Goal: Information Seeking & Learning: Check status

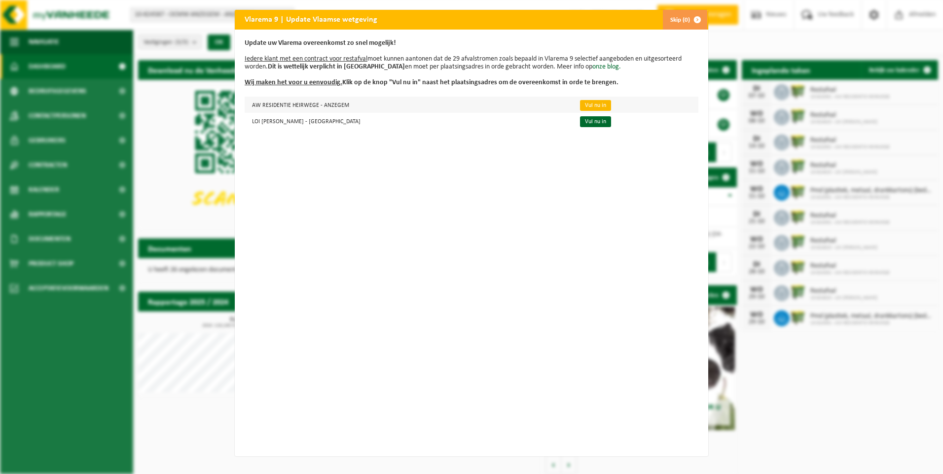
click at [580, 103] on link "Vul nu in" at bounding box center [595, 105] width 31 height 11
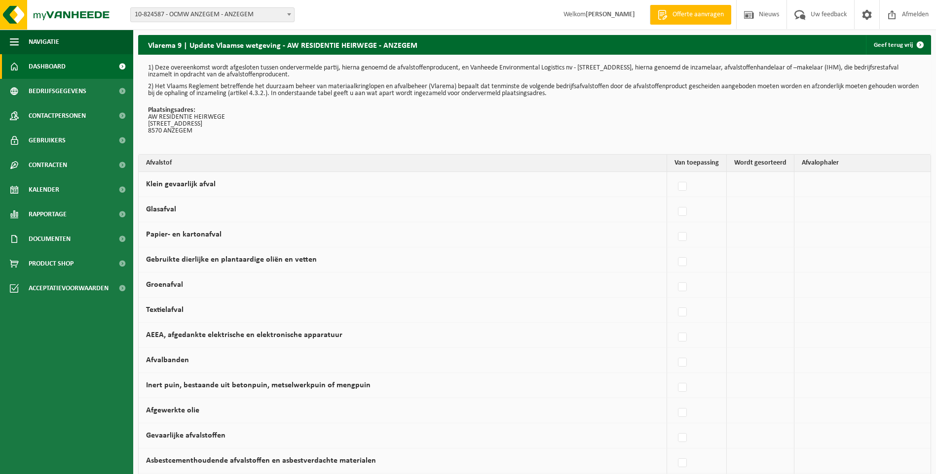
click at [39, 69] on span "Dashboard" at bounding box center [47, 66] width 37 height 25
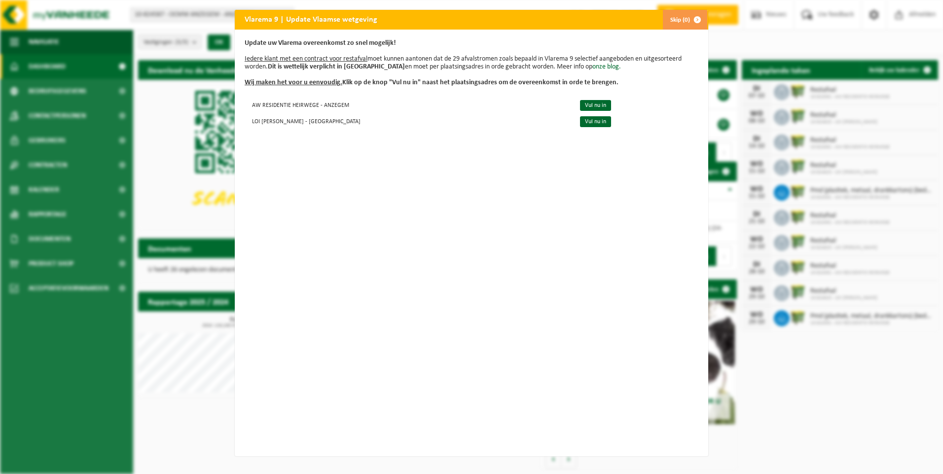
click at [674, 23] on button "Skip (0)" at bounding box center [684, 20] width 45 height 20
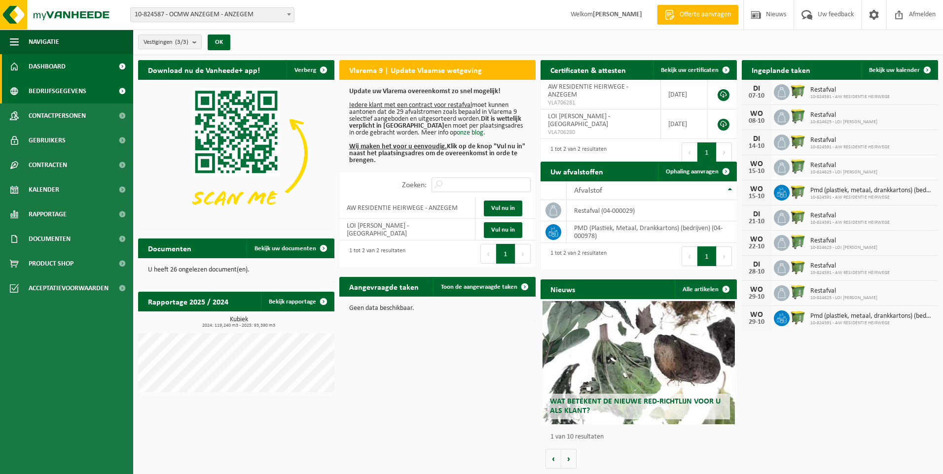
click at [59, 87] on span "Bedrijfsgegevens" at bounding box center [58, 91] width 58 height 25
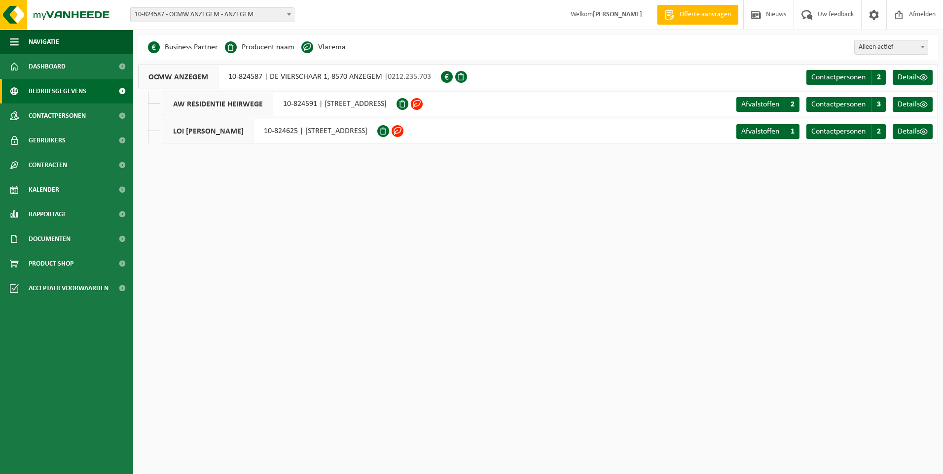
click at [423, 104] on span at bounding box center [417, 104] width 12 height 12
click at [51, 112] on span "Contactpersonen" at bounding box center [57, 116] width 57 height 25
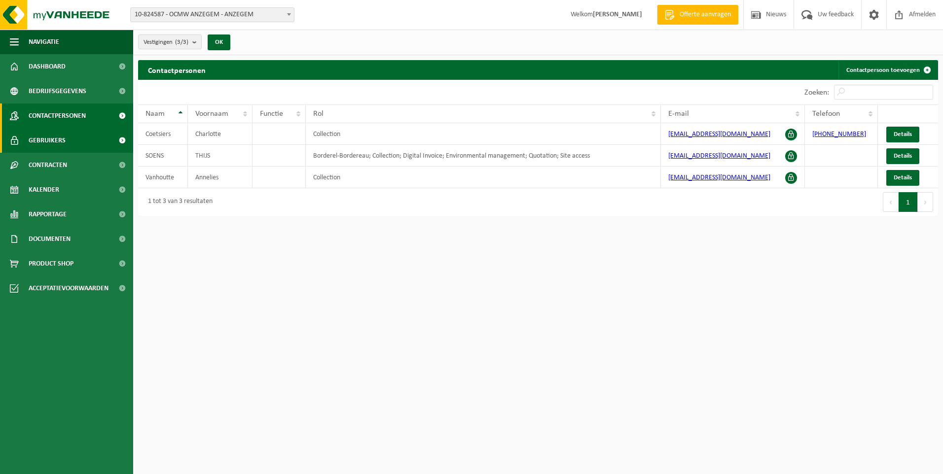
click at [68, 139] on link "Gebruikers" at bounding box center [66, 140] width 133 height 25
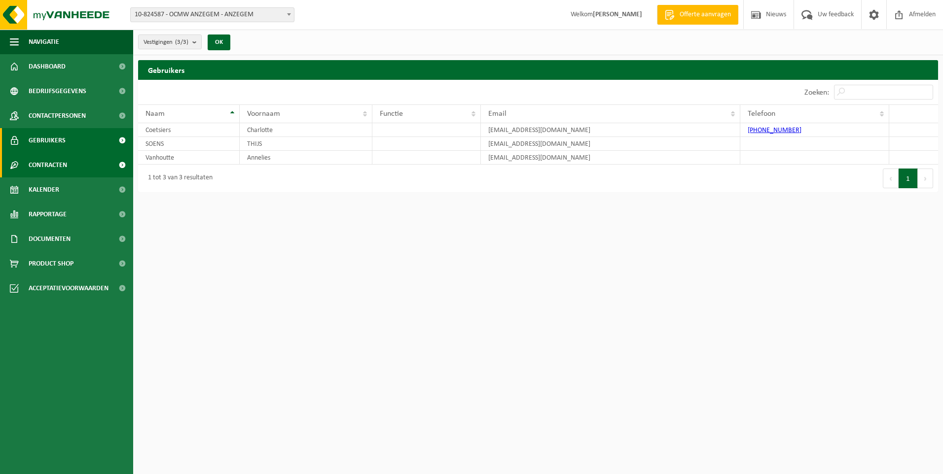
click at [69, 161] on link "Contracten" at bounding box center [66, 165] width 133 height 25
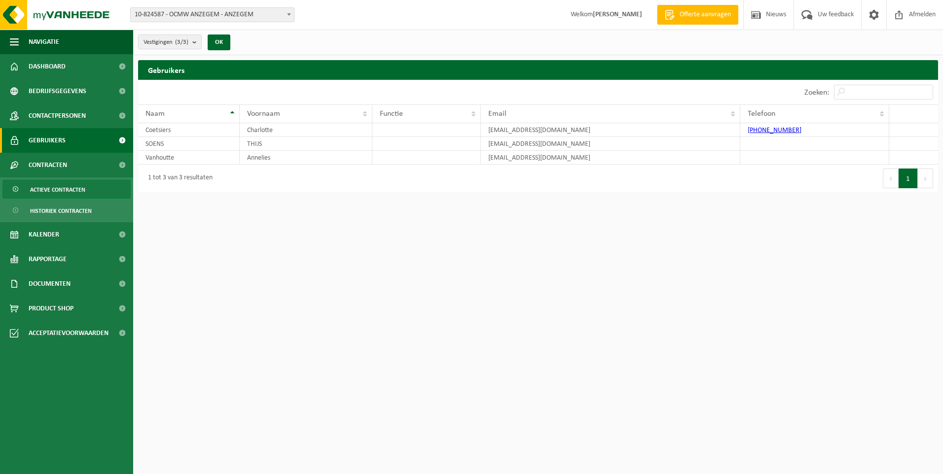
click at [63, 192] on span "Actieve contracten" at bounding box center [57, 189] width 55 height 19
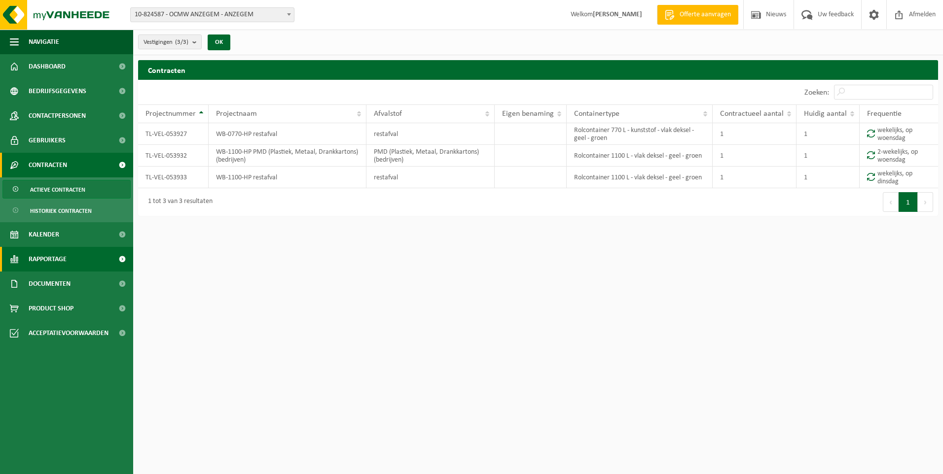
click at [59, 260] on span "Rapportage" at bounding box center [48, 259] width 38 height 25
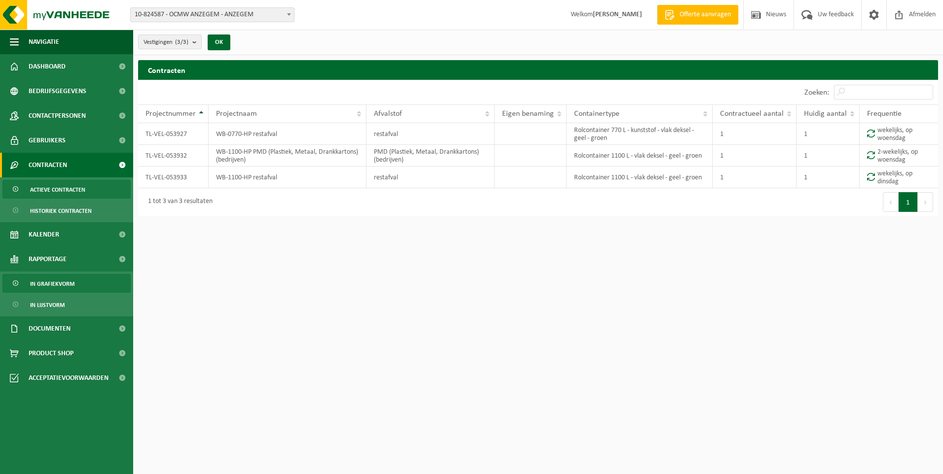
click at [65, 285] on span "In grafiekvorm" at bounding box center [52, 284] width 44 height 19
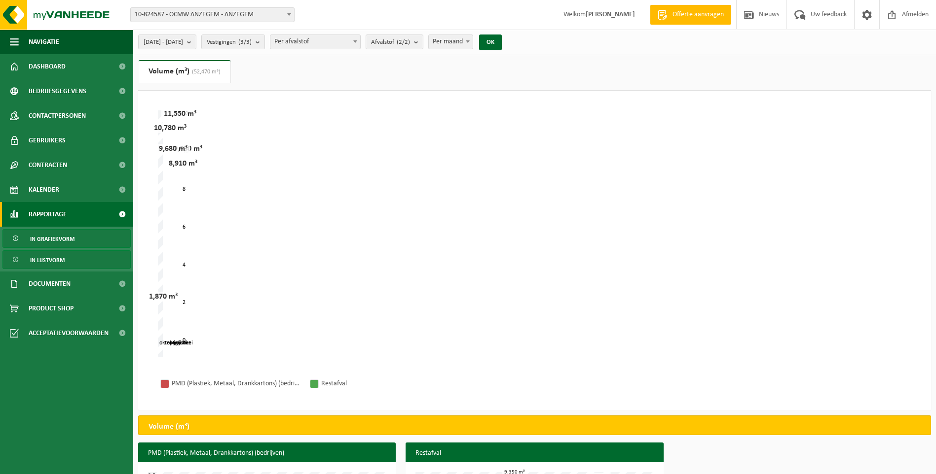
click at [62, 266] on span "In lijstvorm" at bounding box center [47, 260] width 35 height 19
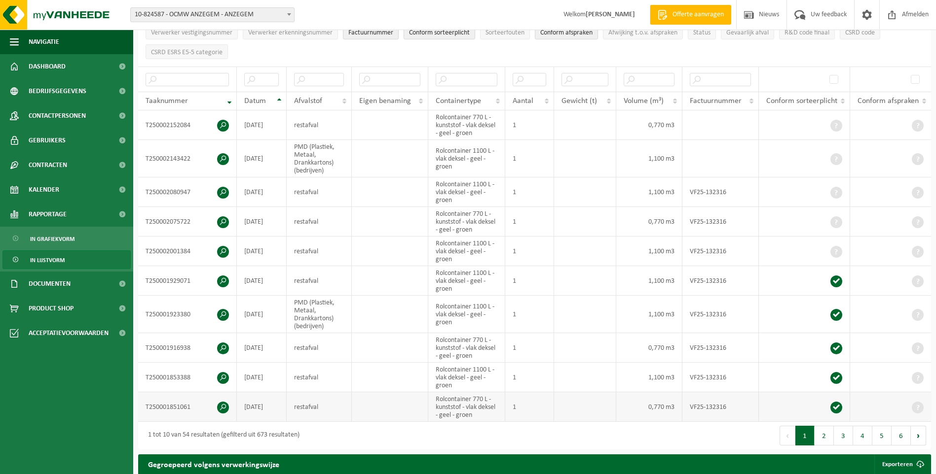
scroll to position [99, 0]
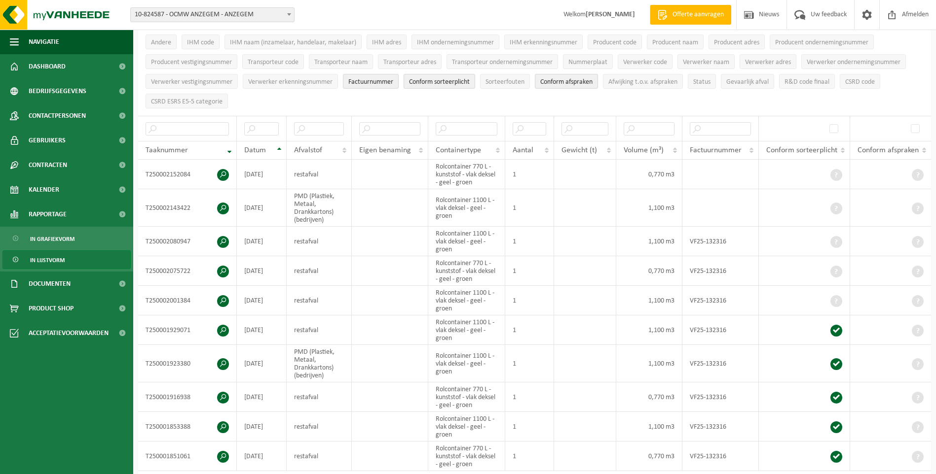
click at [47, 261] on span "In lijstvorm" at bounding box center [47, 260] width 35 height 19
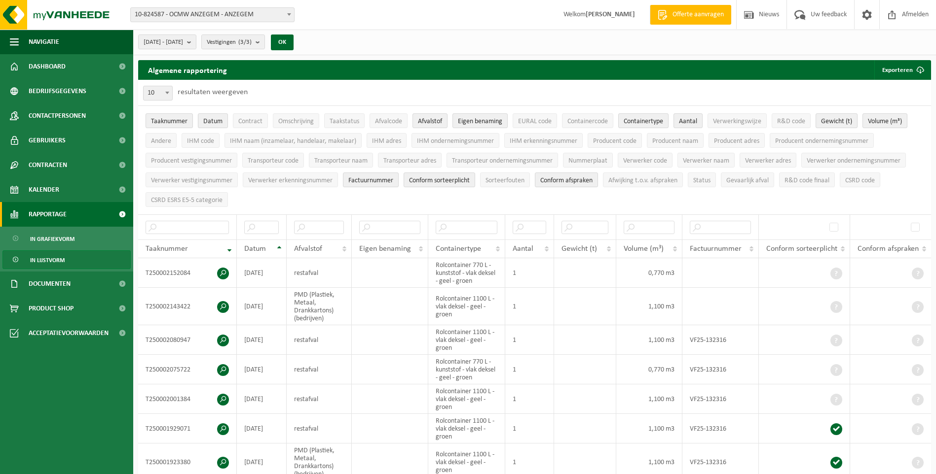
click at [54, 218] on span "Rapportage" at bounding box center [48, 214] width 38 height 25
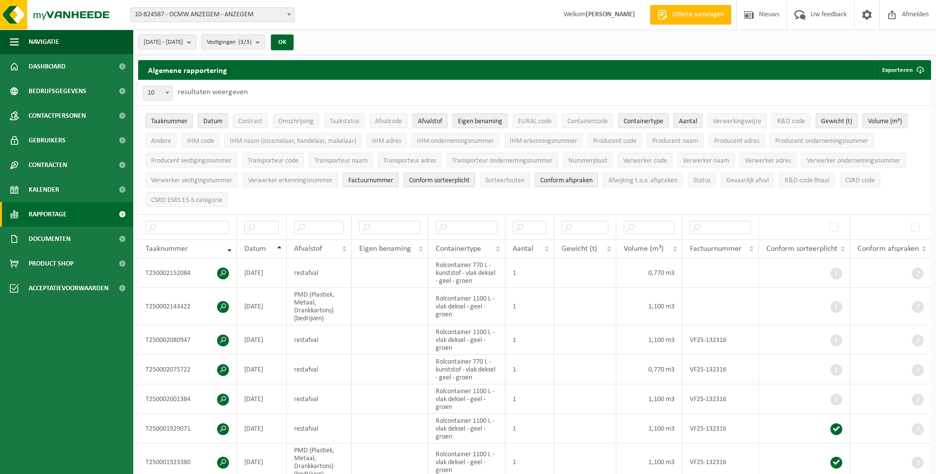
click at [53, 215] on span "Rapportage" at bounding box center [48, 214] width 38 height 25
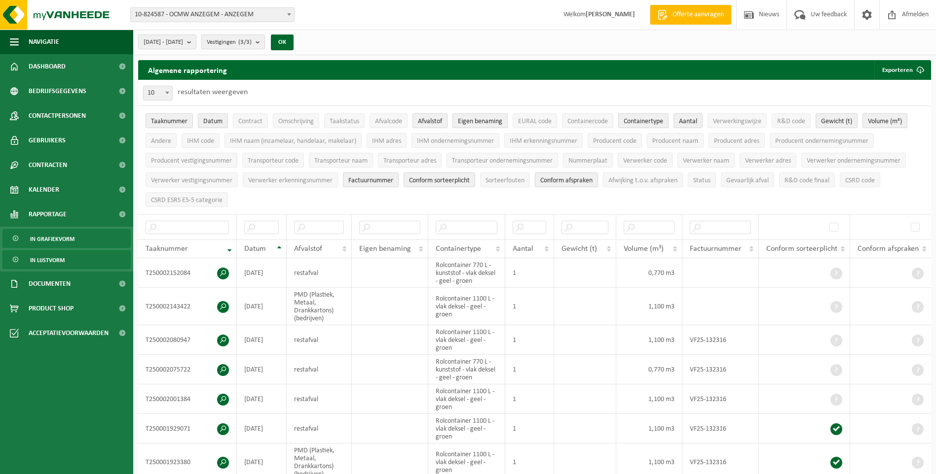
click at [61, 234] on span "In grafiekvorm" at bounding box center [52, 239] width 44 height 19
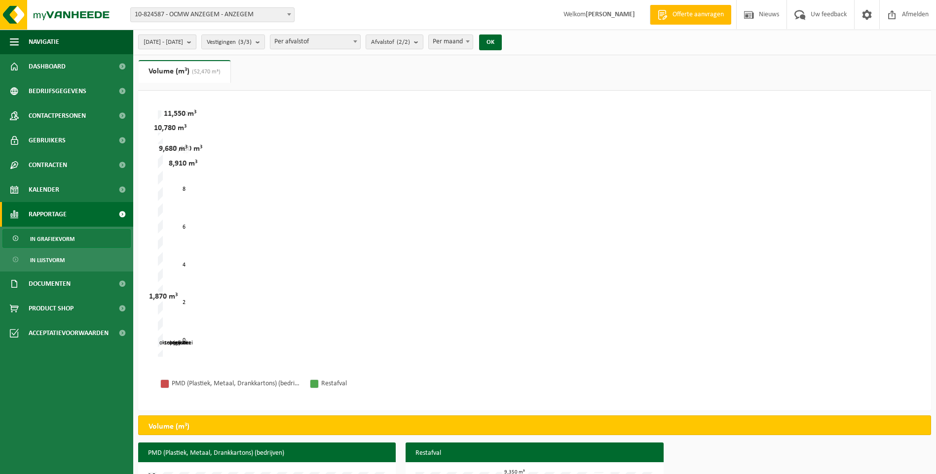
click at [196, 44] on b "submit" at bounding box center [191, 42] width 9 height 14
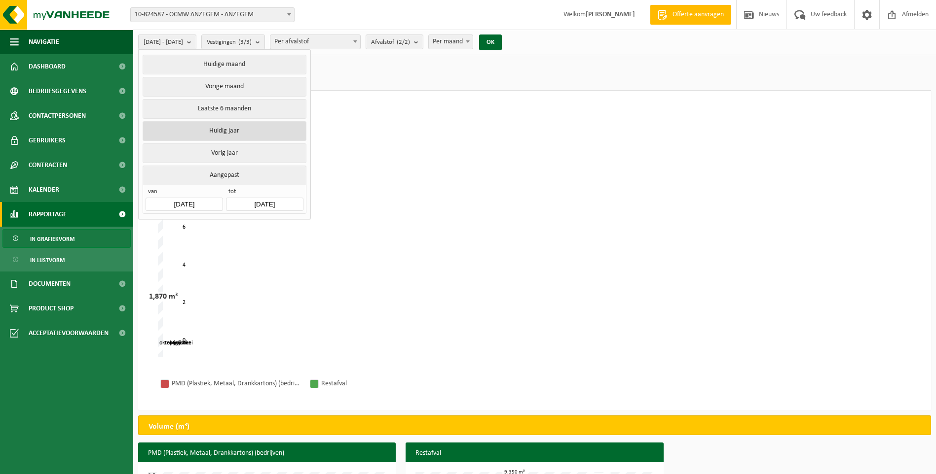
click at [249, 128] on button "Huidig jaar" at bounding box center [224, 131] width 163 height 20
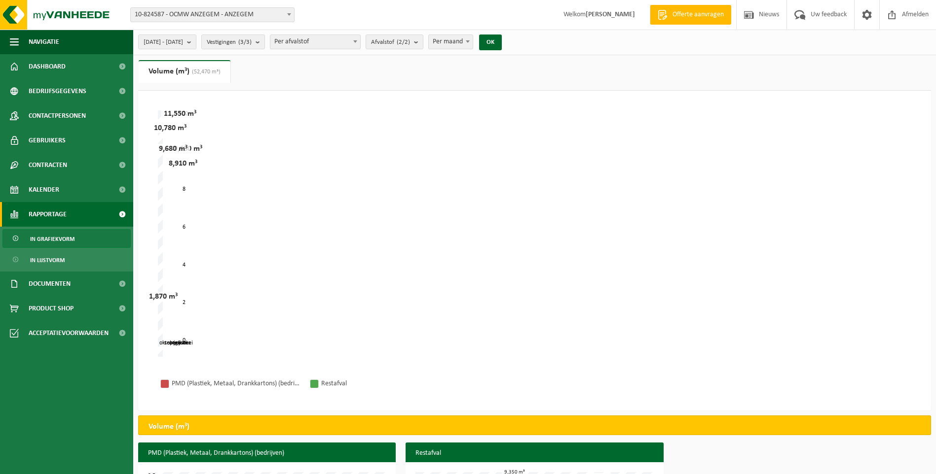
click at [503, 37] on div "OK" at bounding box center [490, 43] width 25 height 16
click at [502, 44] on button "OK" at bounding box center [490, 43] width 23 height 16
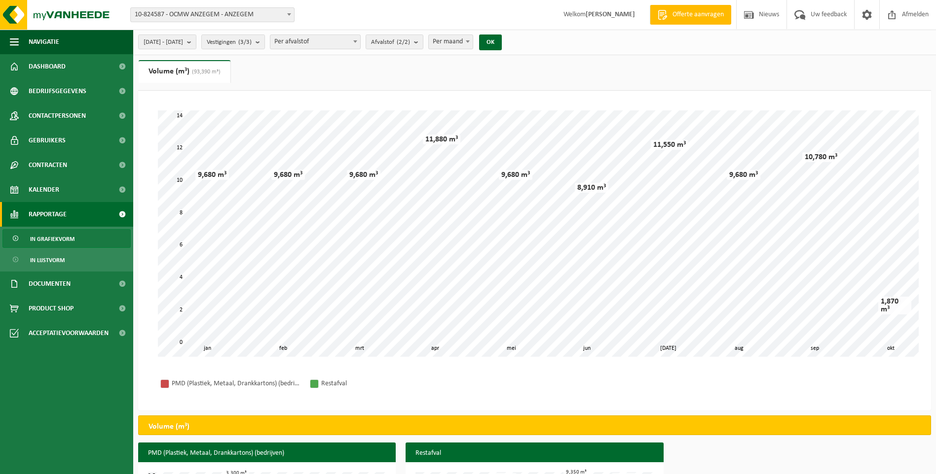
scroll to position [86, 0]
